Goal: Check status: Check status

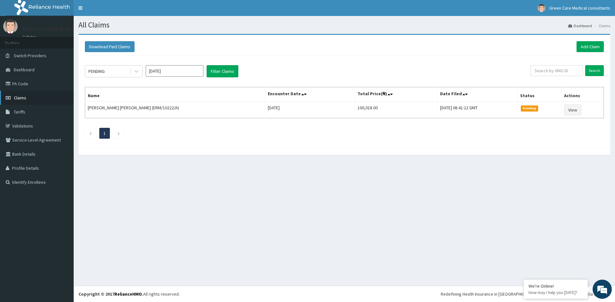
click at [20, 95] on span "Claims" at bounding box center [20, 98] width 12 height 6
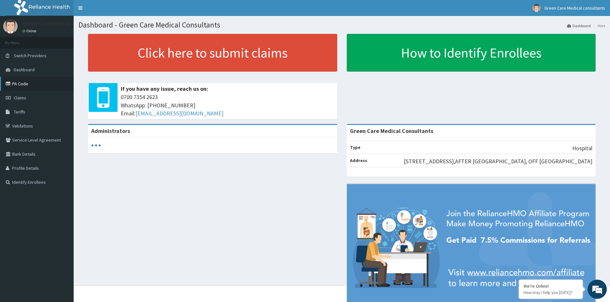
click at [21, 83] on link "PA Code" at bounding box center [37, 84] width 74 height 14
click at [16, 84] on link "PA Code" at bounding box center [37, 84] width 74 height 14
click at [20, 83] on link "PA Code" at bounding box center [37, 84] width 74 height 14
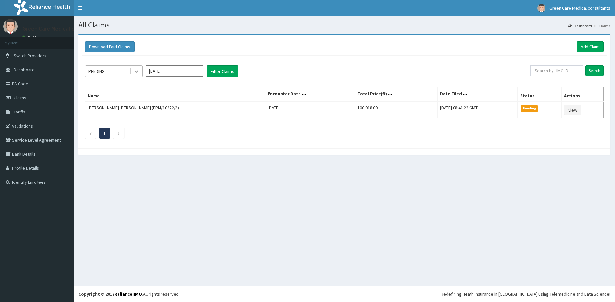
click at [140, 72] on div at bounding box center [137, 72] width 12 height 12
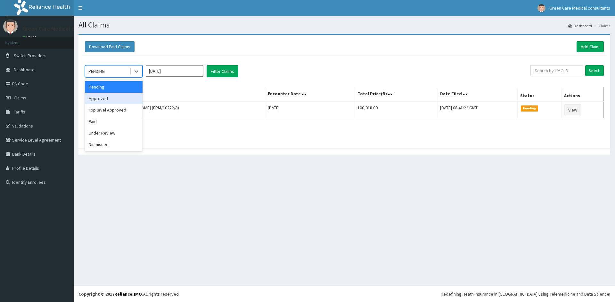
click at [105, 98] on div "Approved" at bounding box center [114, 99] width 58 height 12
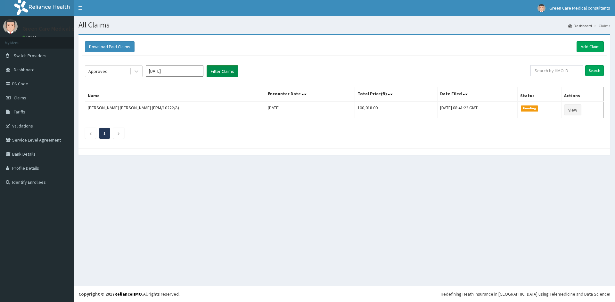
click at [216, 72] on button "Filter Claims" at bounding box center [222, 71] width 32 height 12
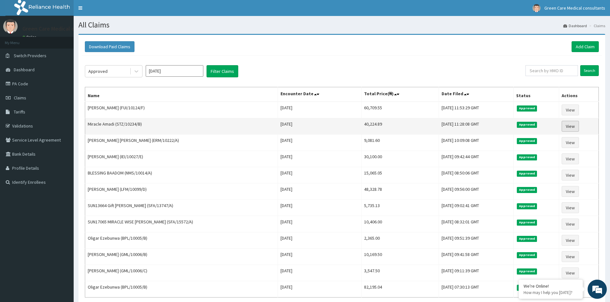
click at [568, 125] on link "View" at bounding box center [569, 126] width 17 height 11
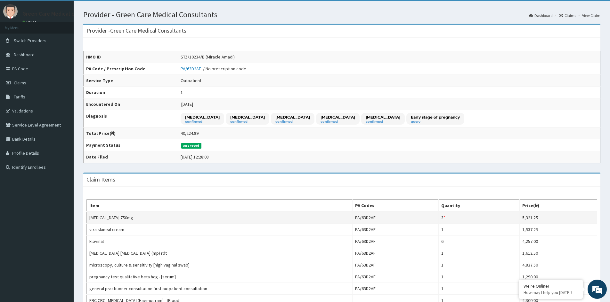
scroll to position [14, 0]
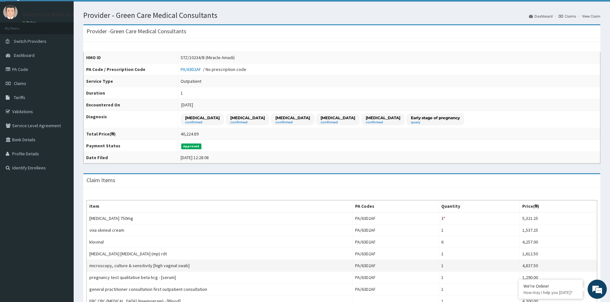
click at [484, 263] on td "1" at bounding box center [478, 266] width 81 height 12
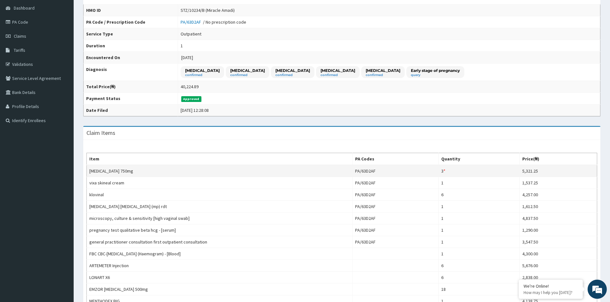
scroll to position [0, 0]
